Goal: Communication & Community: Answer question/provide support

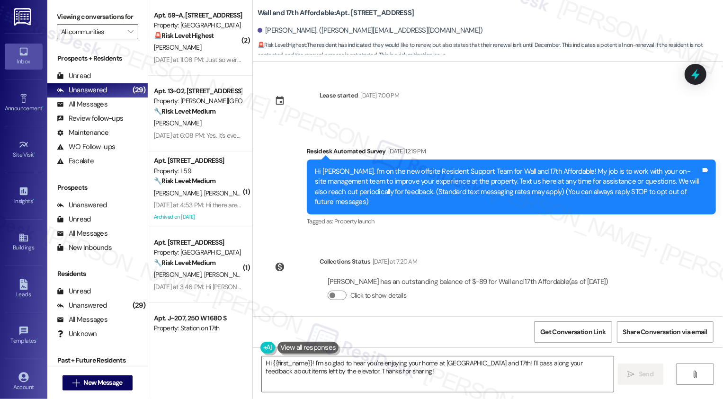
scroll to position [440, 0]
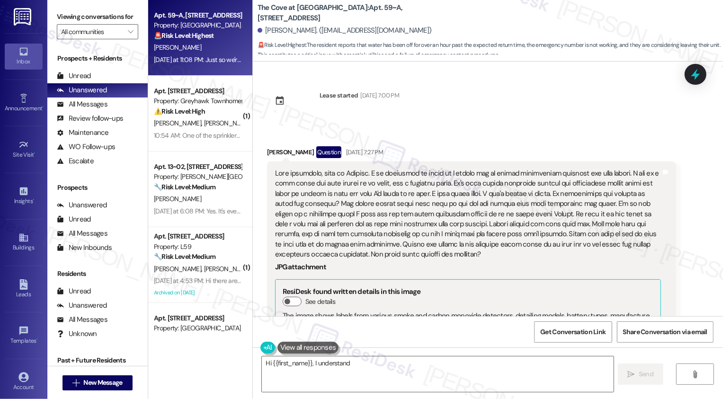
scroll to position [1135, 0]
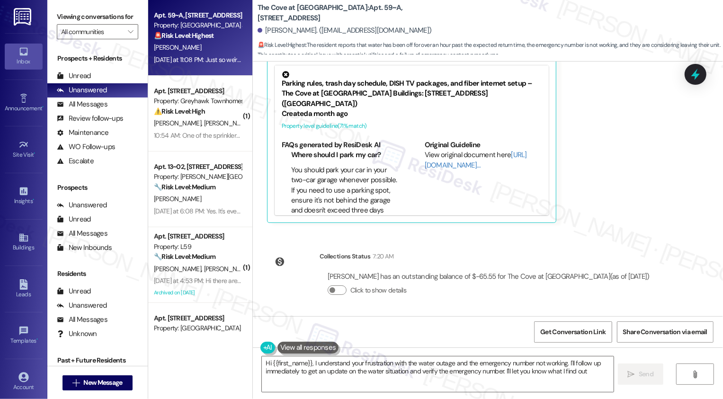
type textarea "Hi {{first_name}}, I understand your frustration with the water outage and the …"
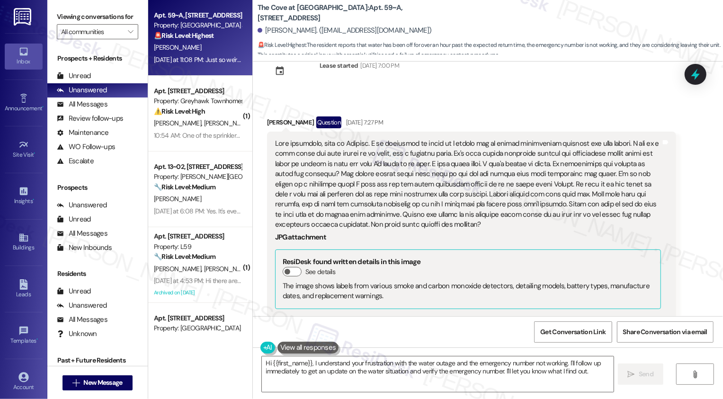
scroll to position [0, 0]
